Goal: Transaction & Acquisition: Subscribe to service/newsletter

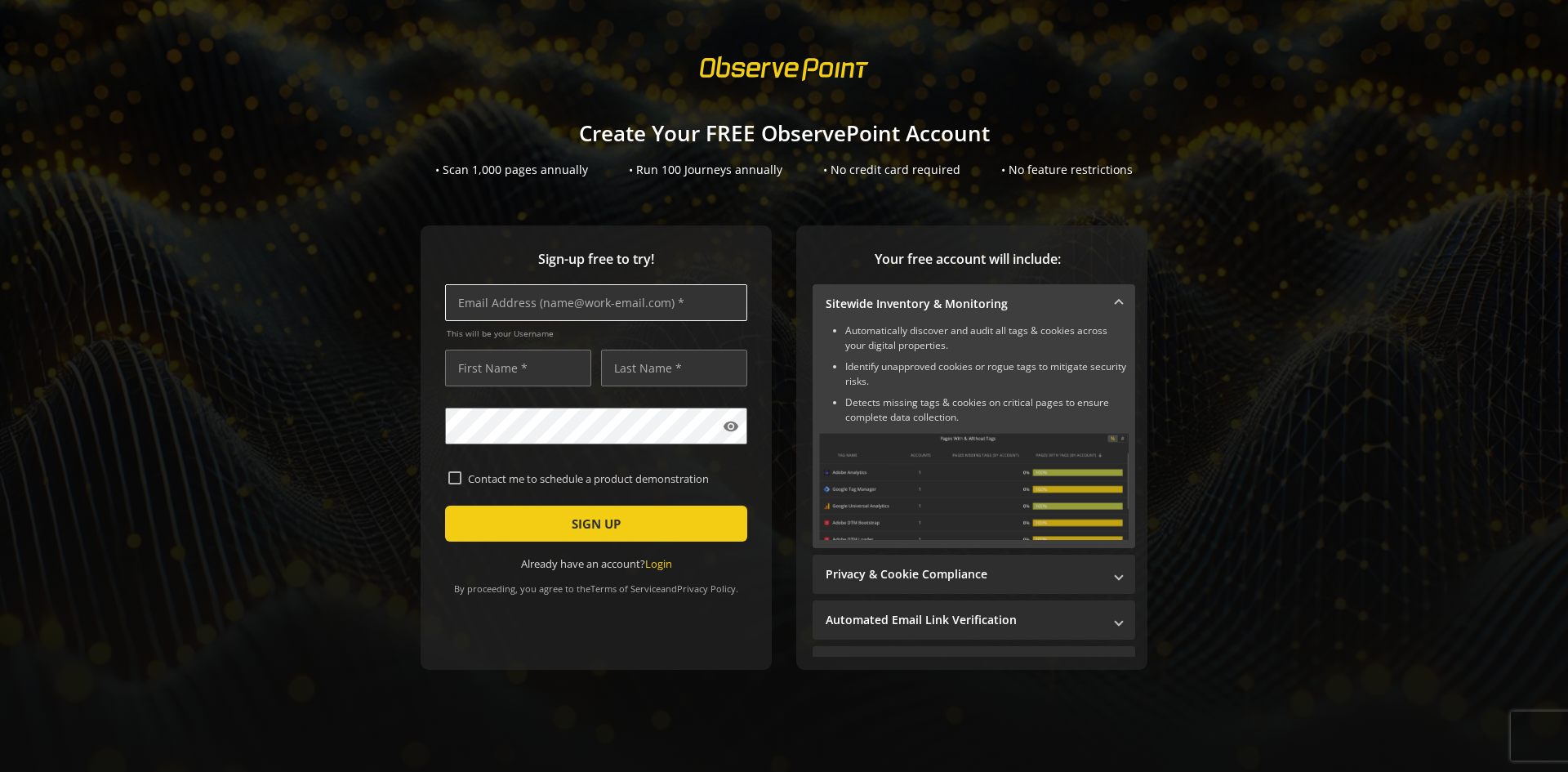
click at [517, 311] on input "text" at bounding box center [596, 302] width 302 height 37
type input "m"
type input "[PERSON_NAME][EMAIL_ADDRESS][DOMAIN_NAME]"
type input "[PERSON_NAME]"
type input "[DEMOGRAPHIC_DATA]"
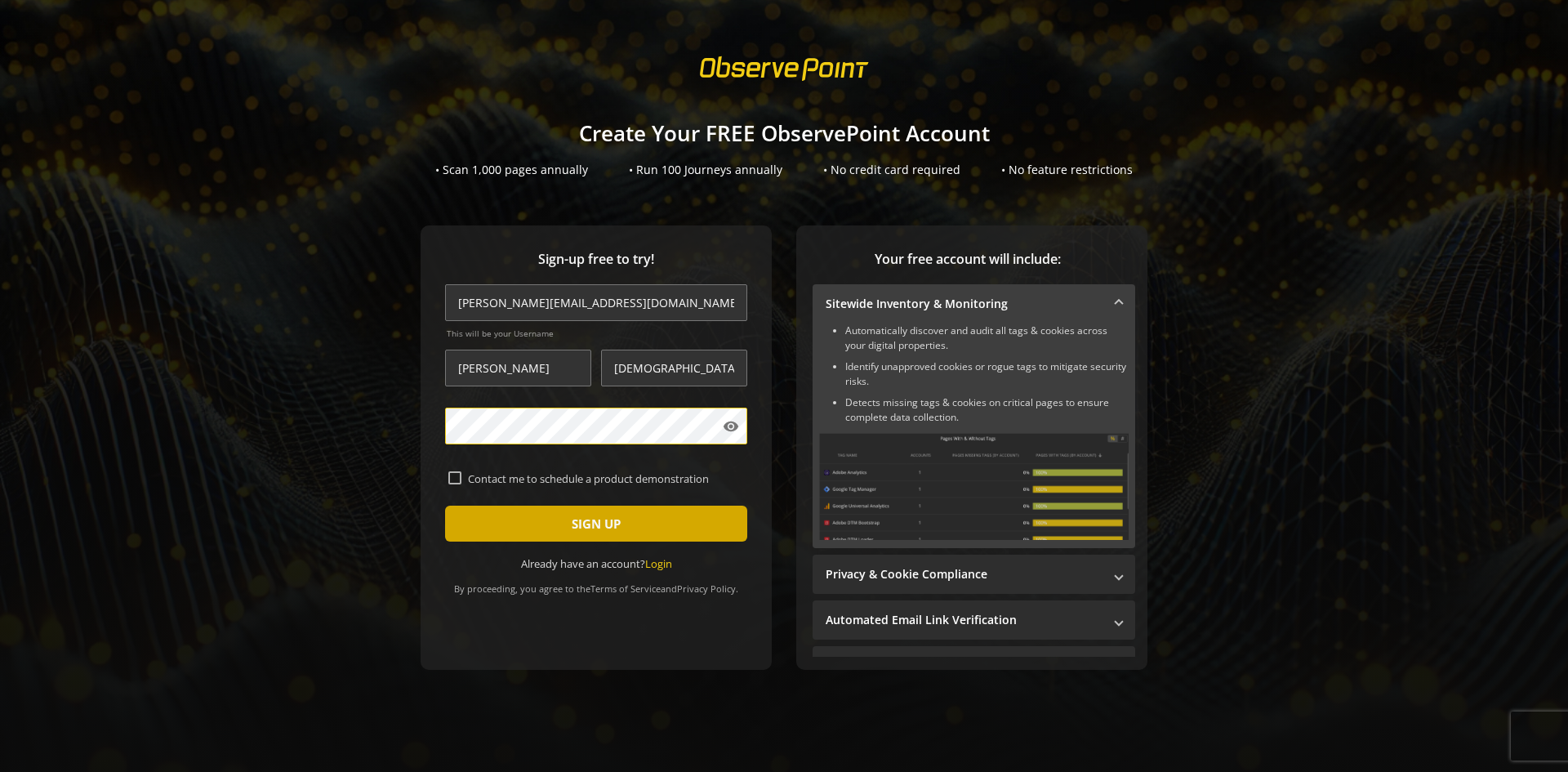
click at [564, 524] on span "submit" at bounding box center [596, 524] width 302 height 39
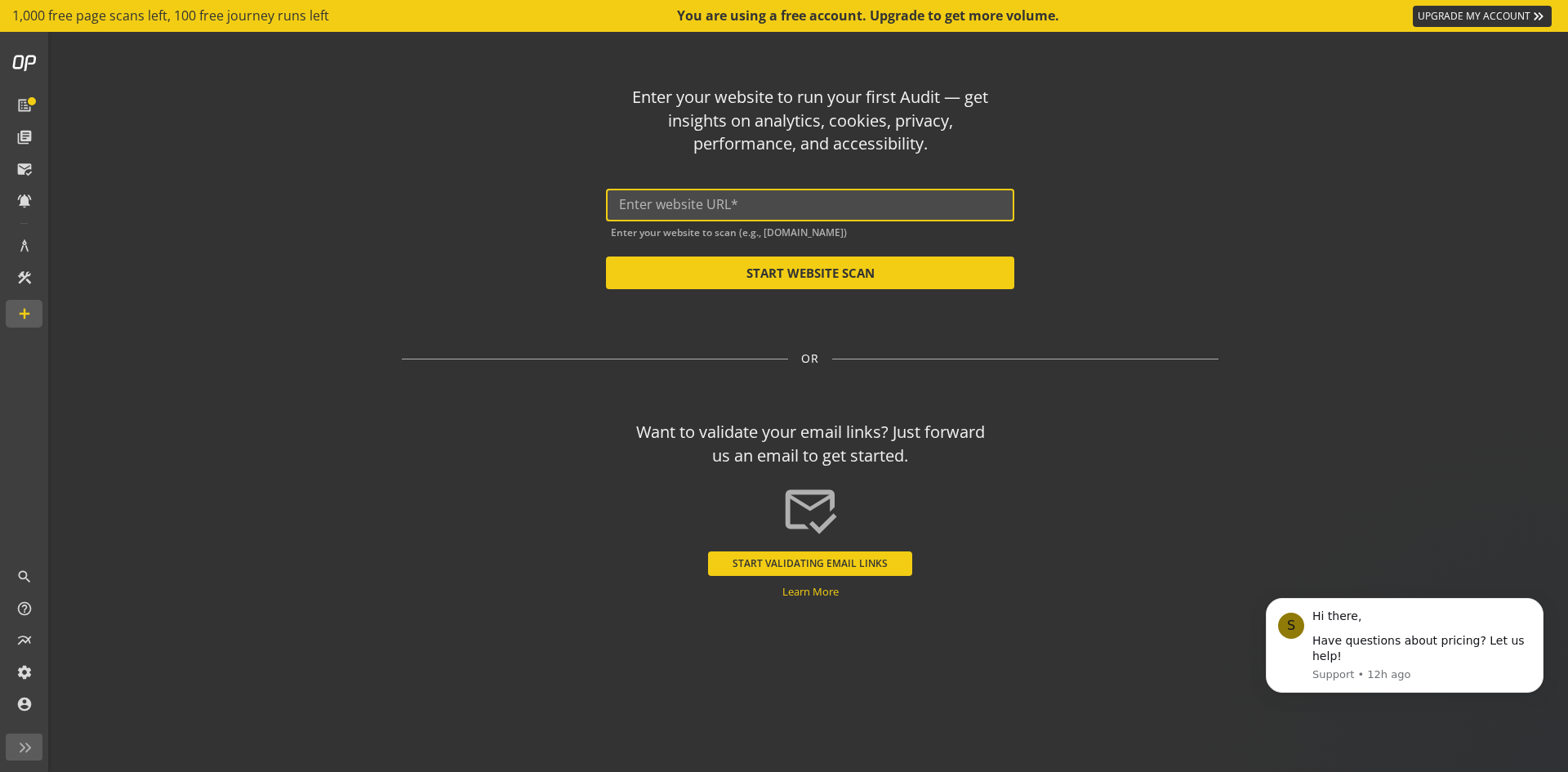
click at [729, 201] on input "text" at bounding box center [809, 205] width 382 height 16
type input "e"
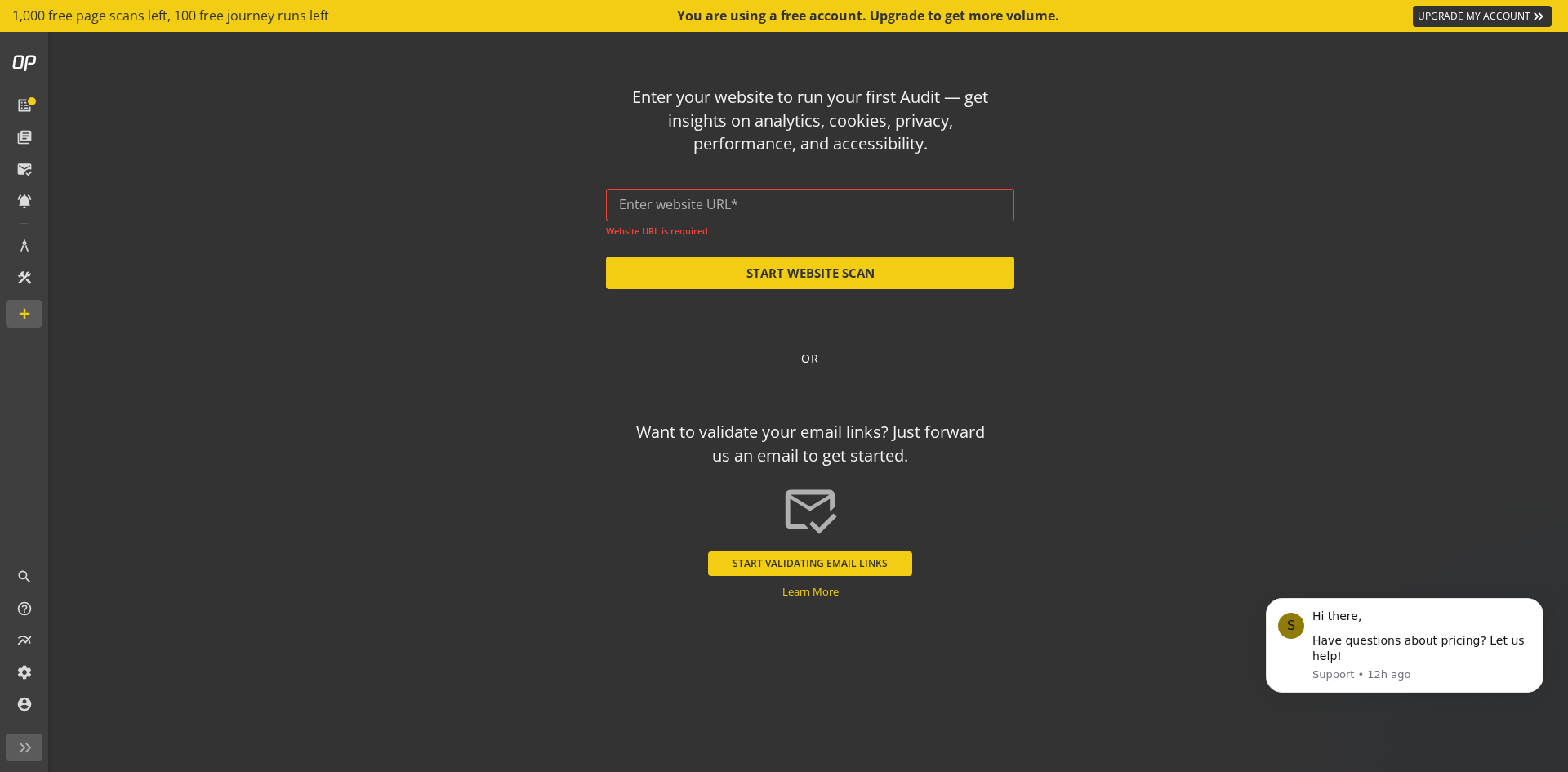
drag, startPoint x: 618, startPoint y: 206, endPoint x: 649, endPoint y: 197, distance: 32.3
click at [649, 197] on input "text" at bounding box center [809, 205] width 382 height 16
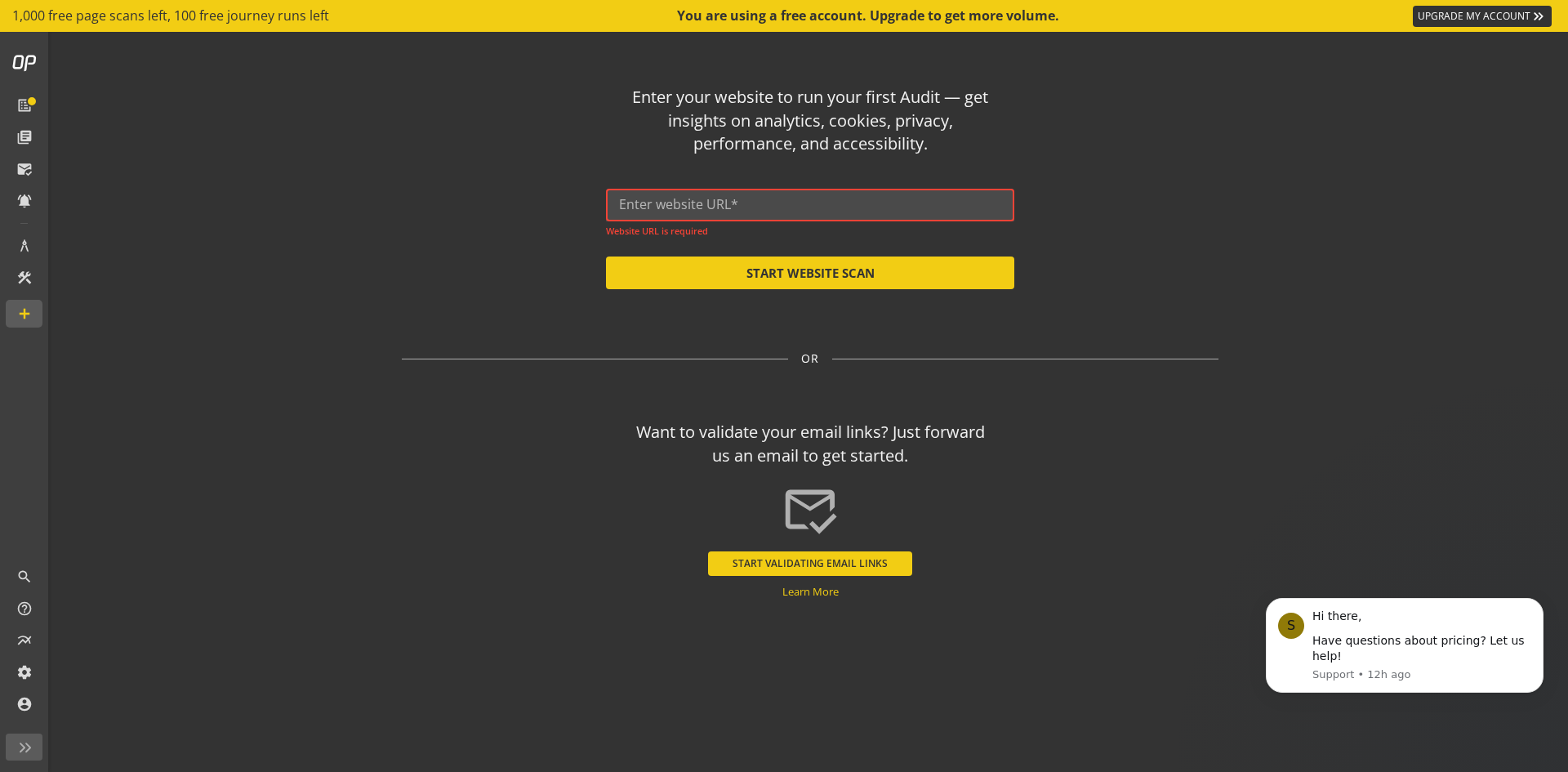
paste input "[URL][DOMAIN_NAME]"
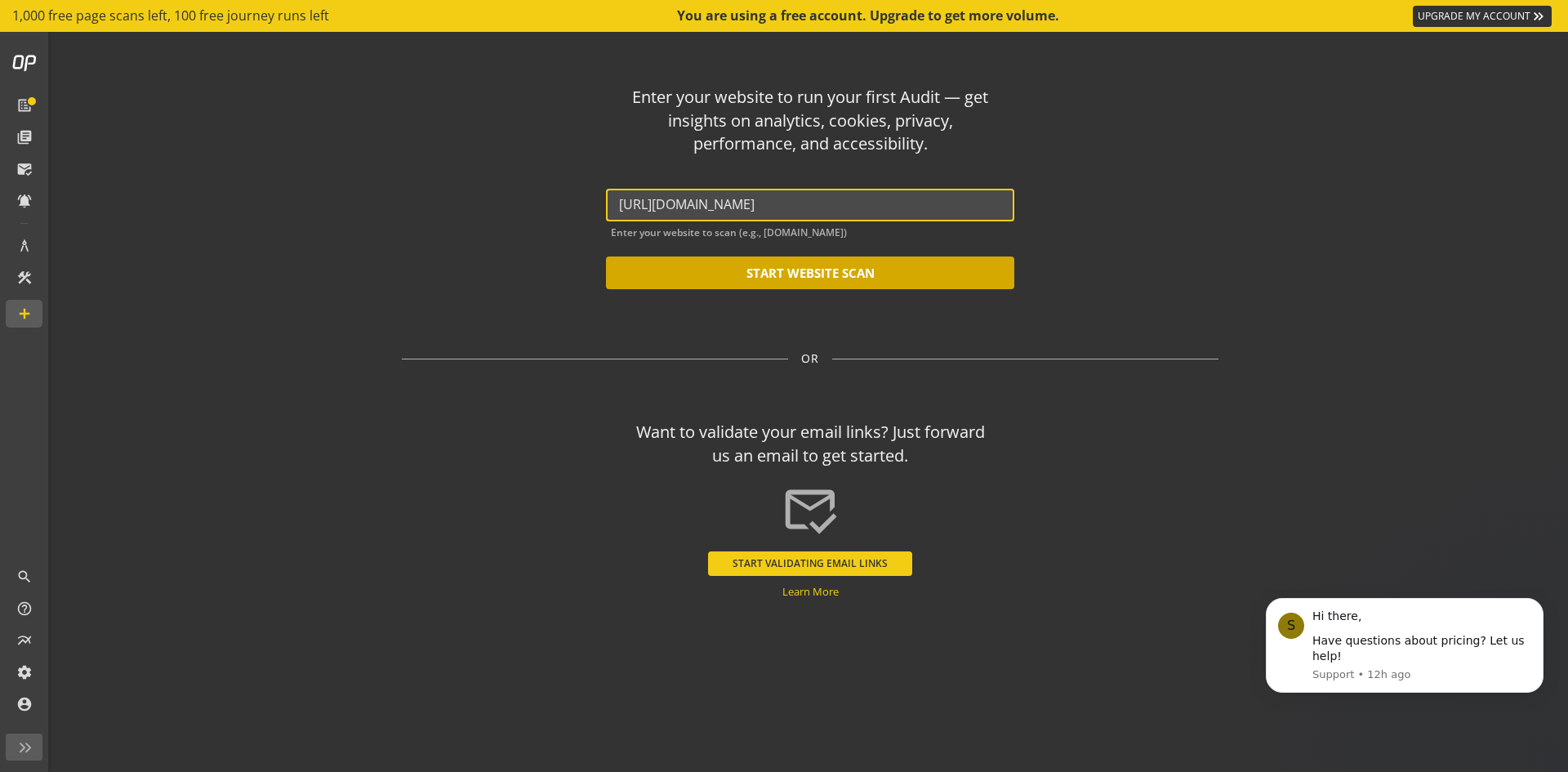
type input "[URL][DOMAIN_NAME]"
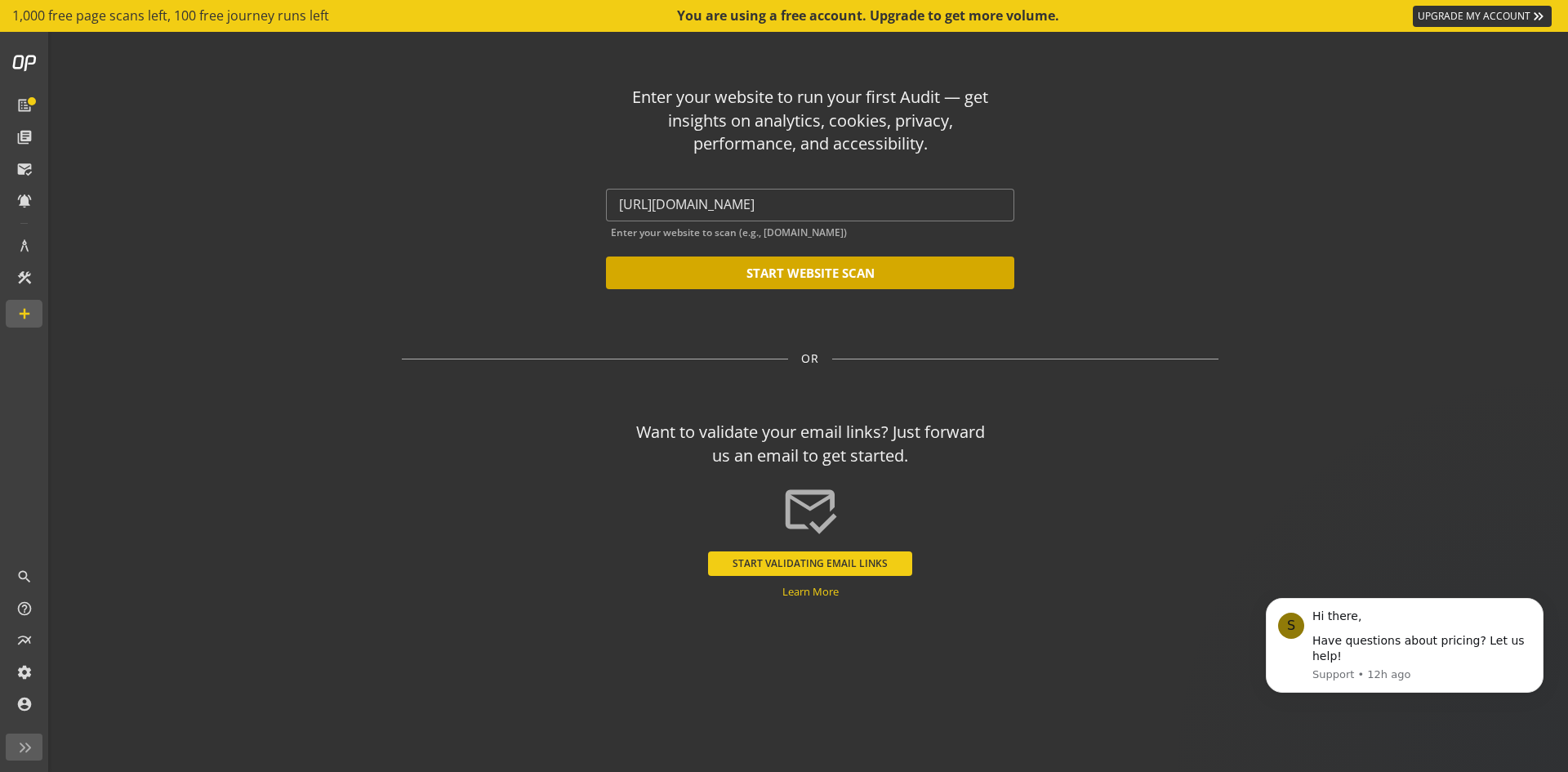
click at [819, 270] on button "START WEBSITE SCAN" at bounding box center [809, 272] width 408 height 33
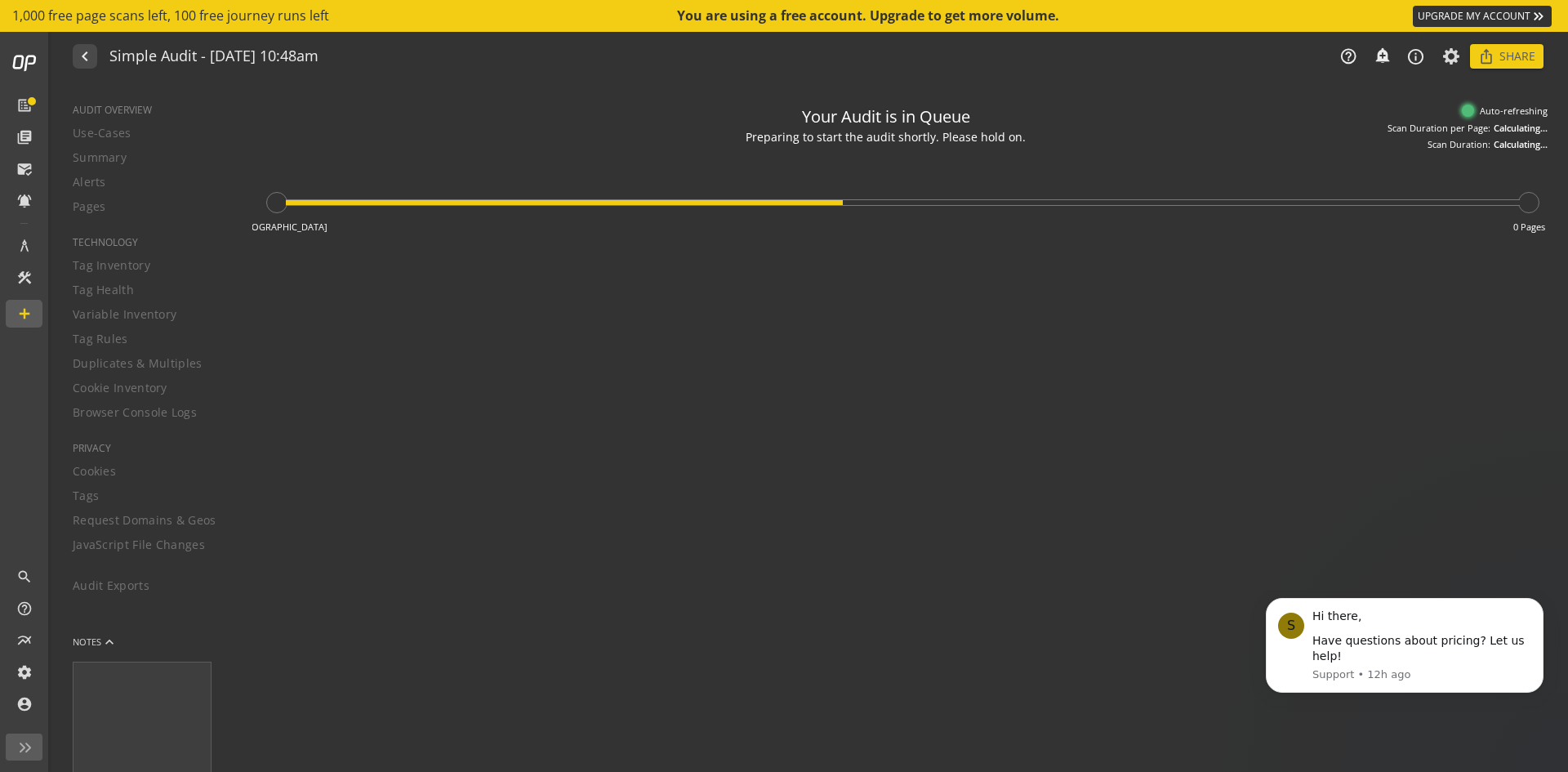
type textarea "Notes can include: -a description of what this audit is validating -changes in …"
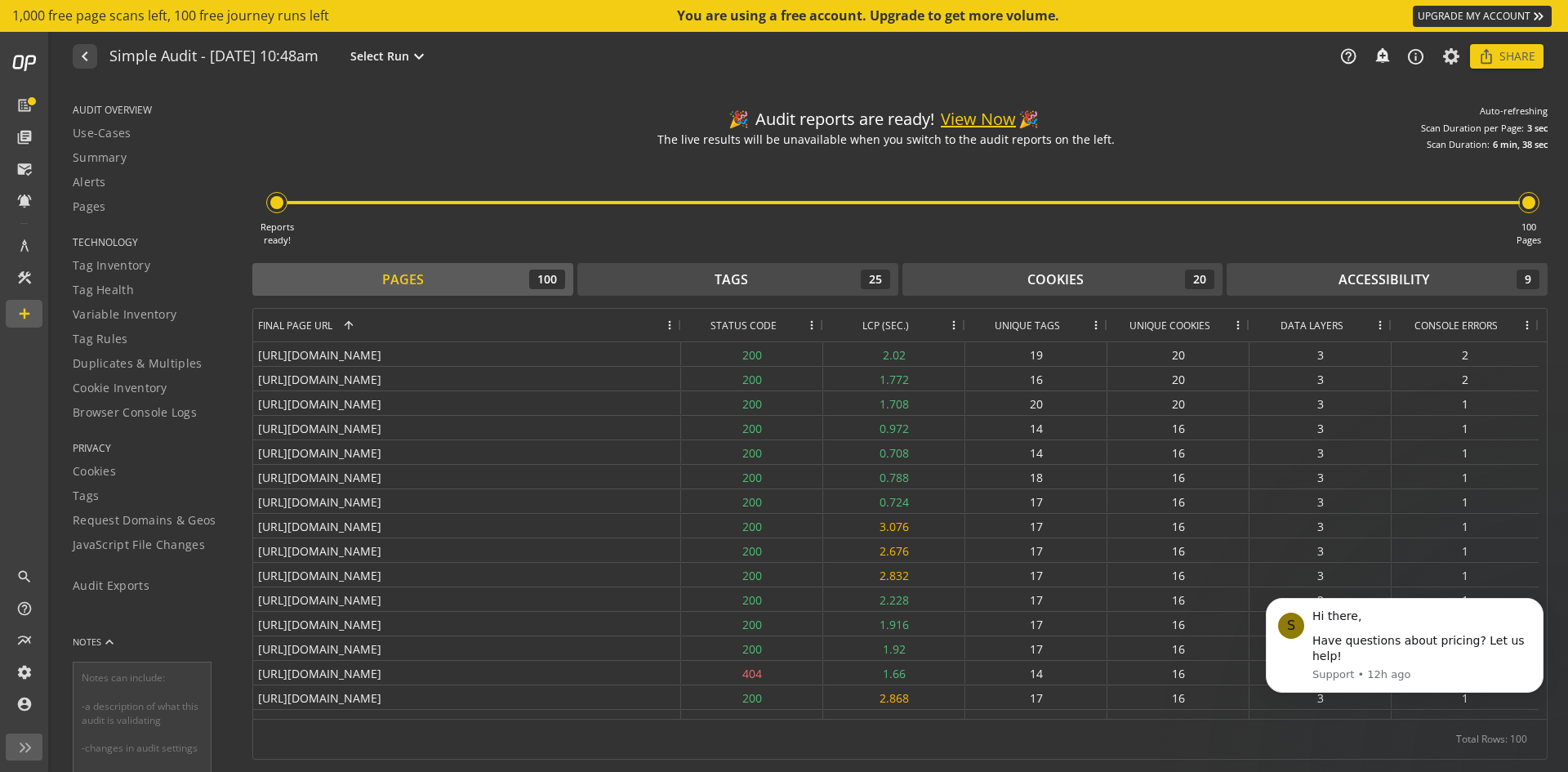
click at [1445, 19] on link "UPGRADE MY ACCOUNT keyboard_double_arrow_right" at bounding box center [1483, 16] width 139 height 22
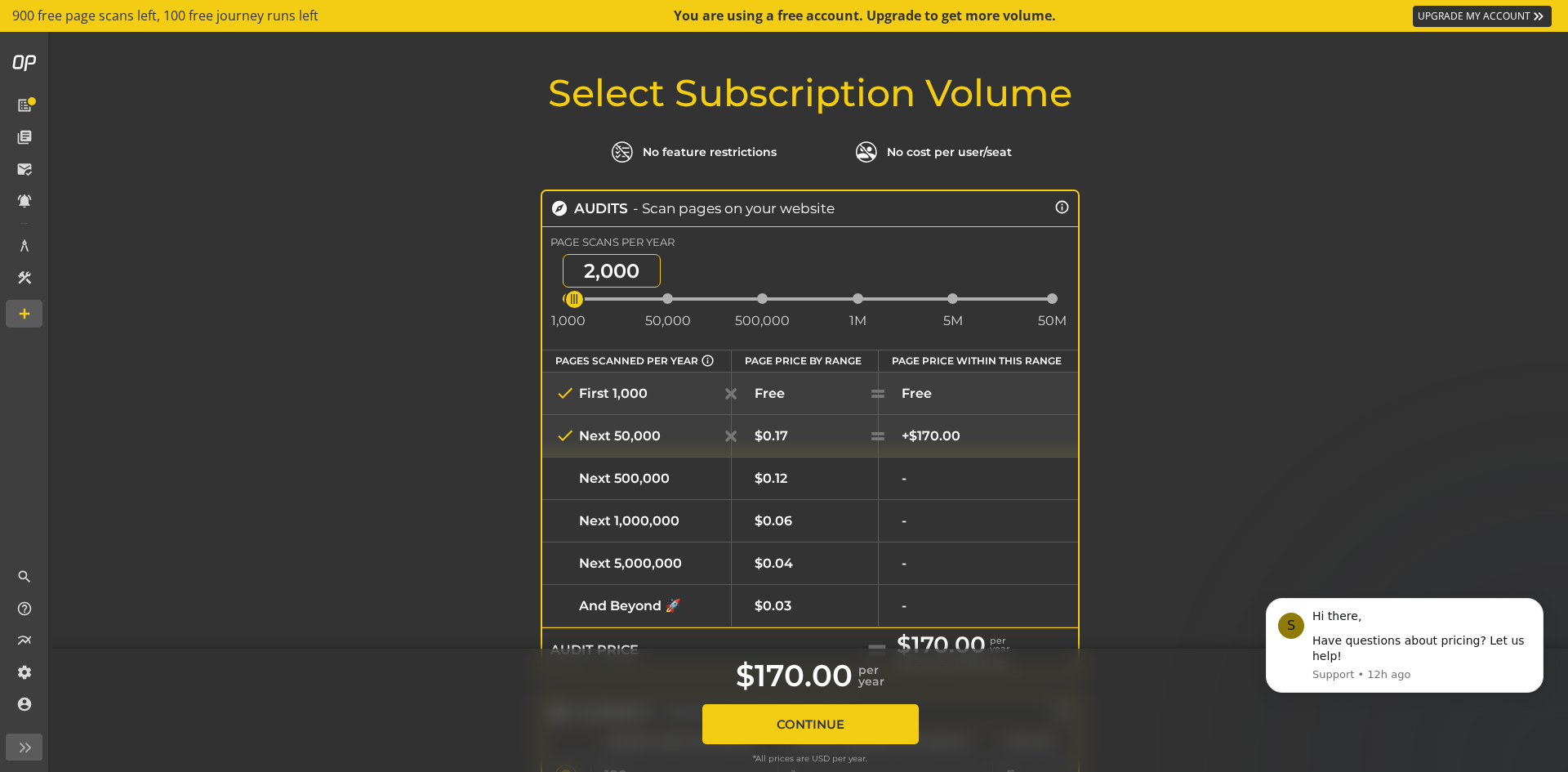
click at [569, 270] on span "2,000" at bounding box center [611, 270] width 98 height 34
drag, startPoint x: 579, startPoint y: 258, endPoint x: 661, endPoint y: 283, distance: 85.7
click at [661, 283] on span "10,000" at bounding box center [616, 270] width 107 height 34
click at [582, 270] on span "5,000" at bounding box center [611, 270] width 98 height 34
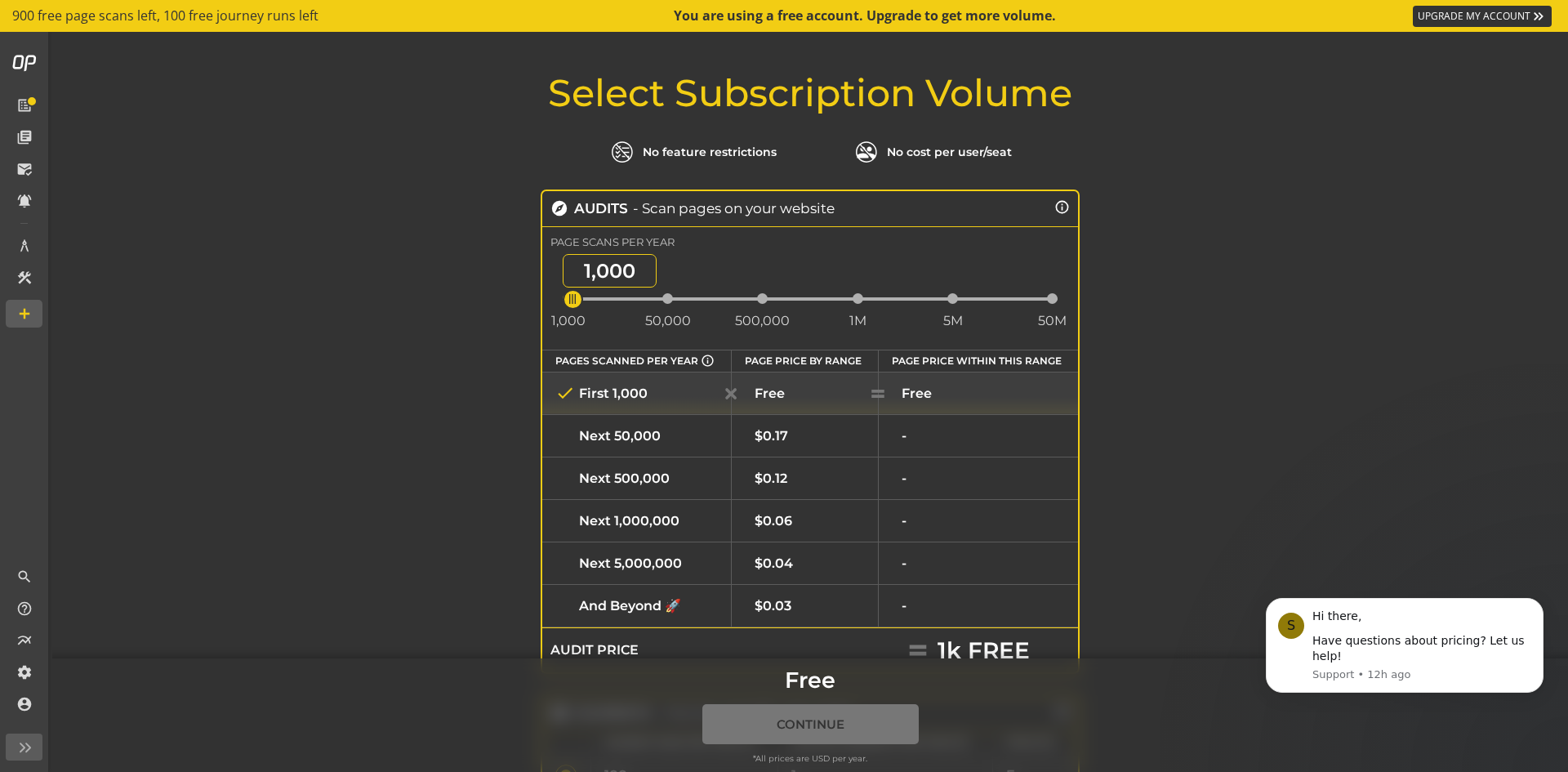
drag, startPoint x: 635, startPoint y: 259, endPoint x: 530, endPoint y: 254, distance: 105.1
click at [532, 254] on div "explore Audits - Scan pages on your website info_outline Page Scans Per Year 1,…" at bounding box center [809, 432] width 555 height 485
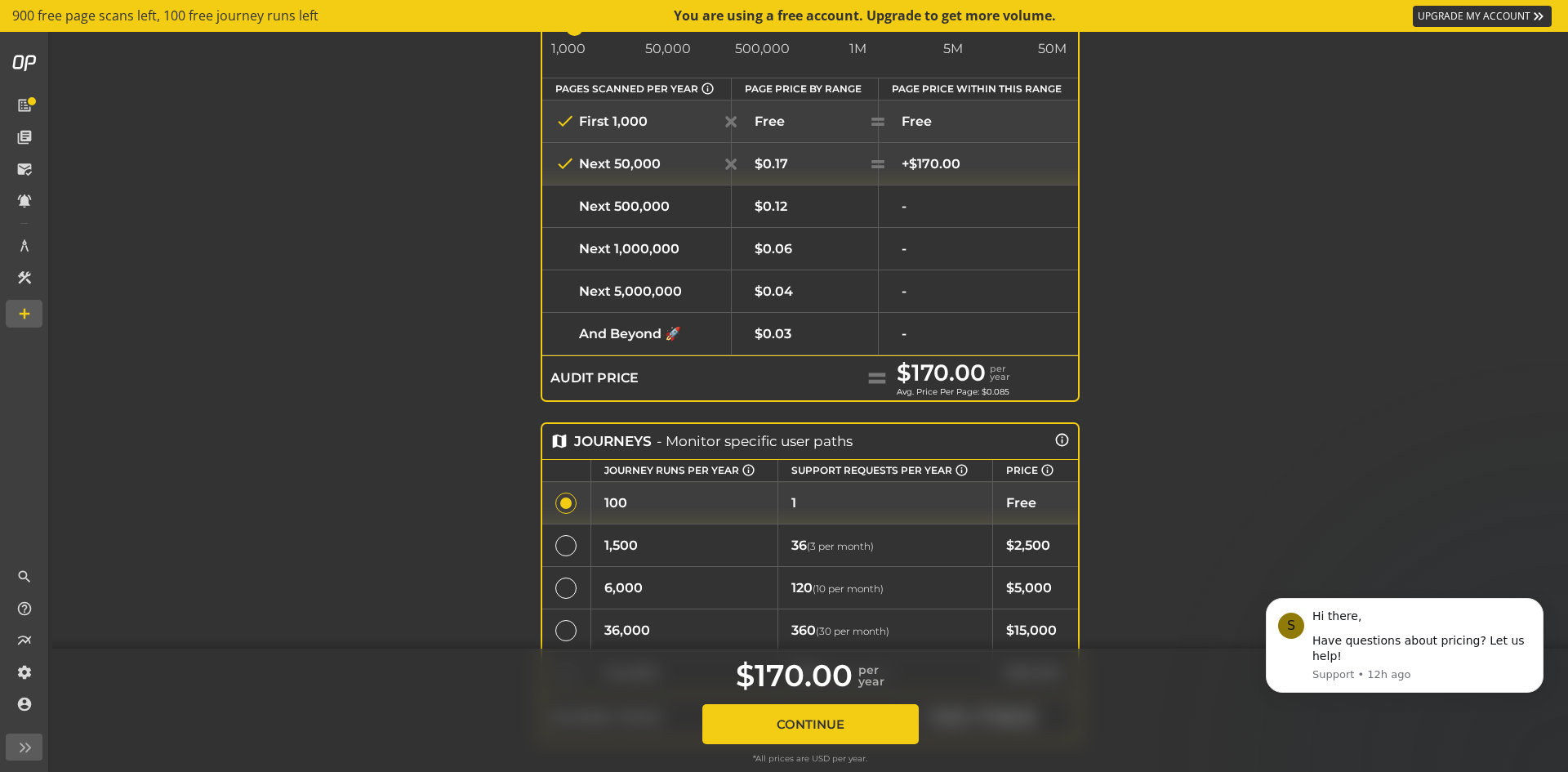
scroll to position [499, 0]
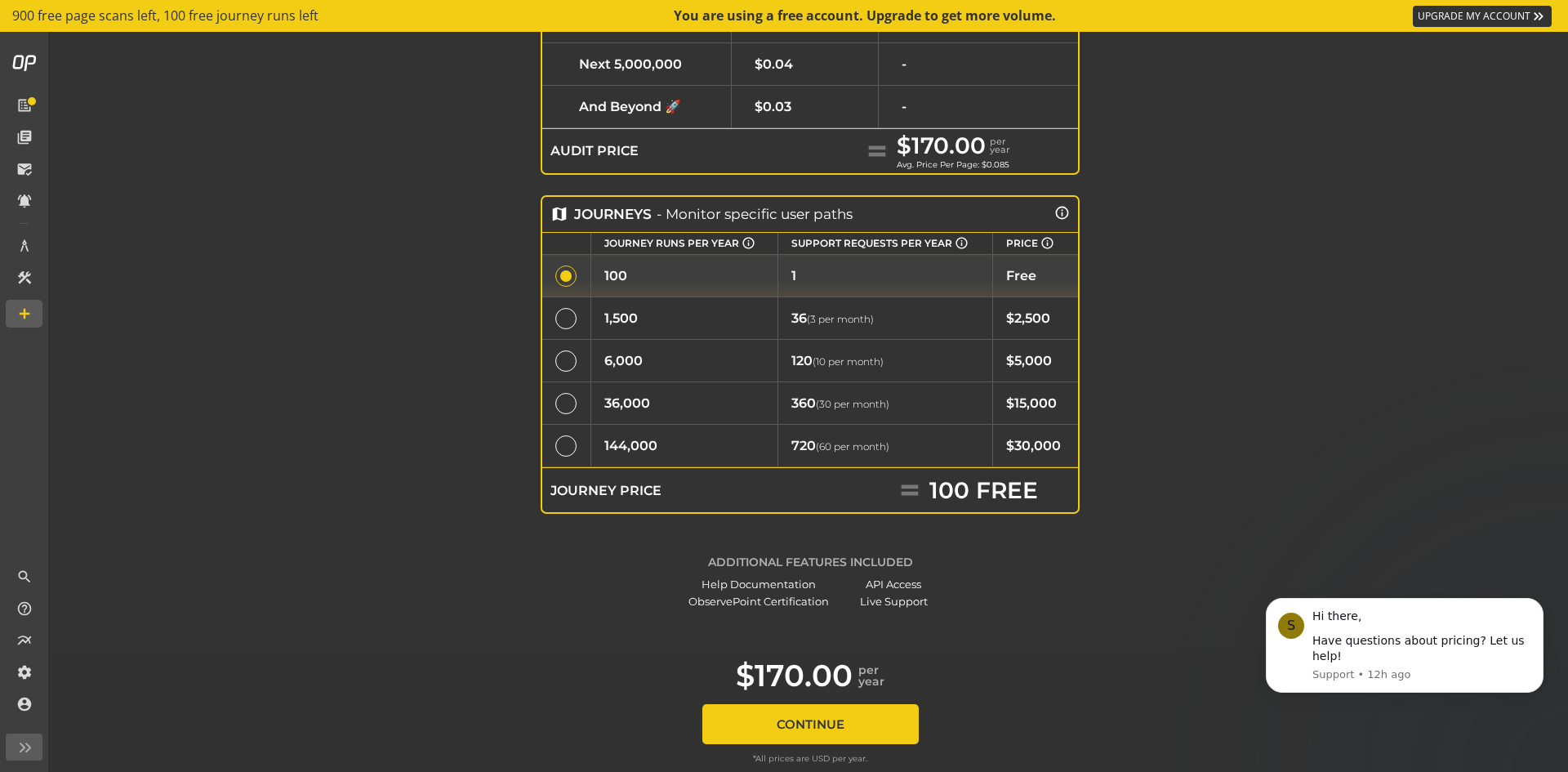
click at [809, 719] on button "Continue" at bounding box center [810, 724] width 216 height 40
